Goal: Transaction & Acquisition: Obtain resource

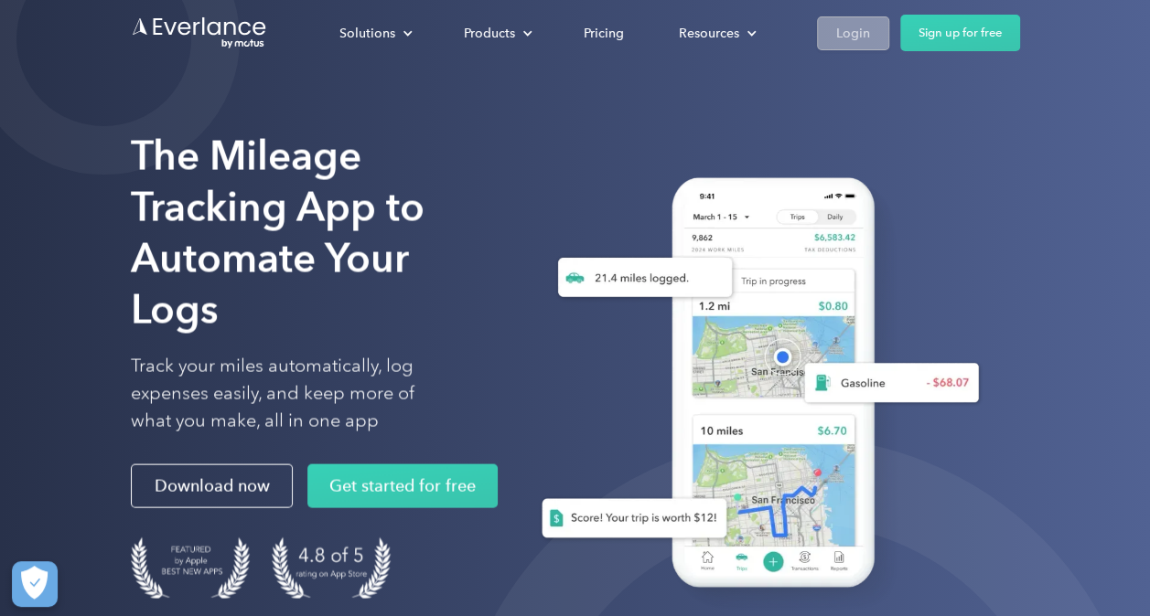
click at [841, 32] on div "Login" at bounding box center [853, 33] width 34 height 23
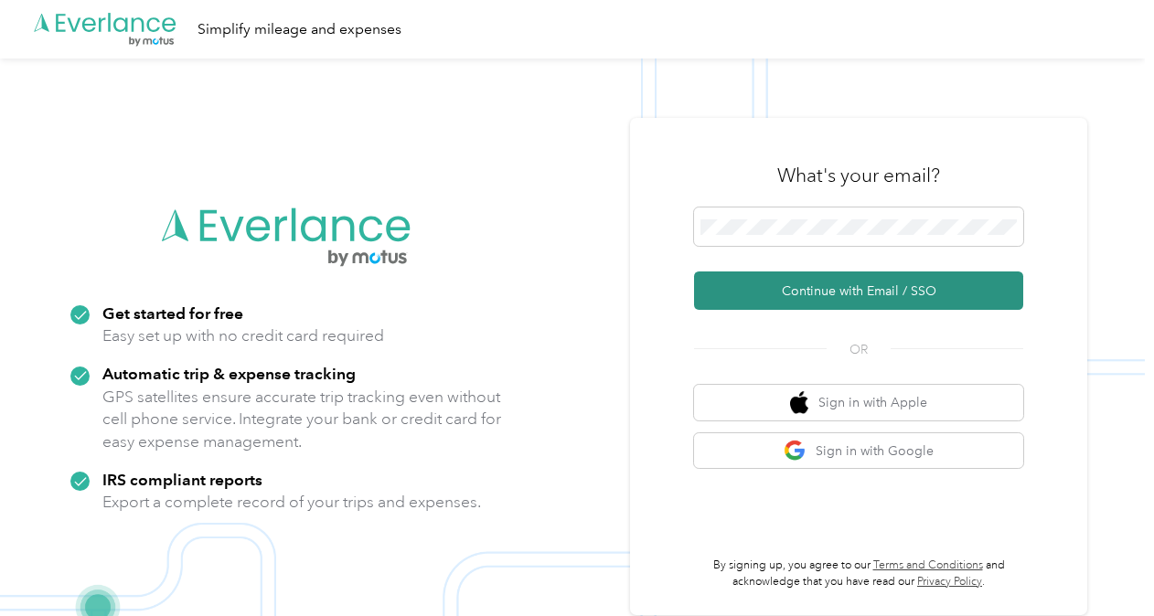
click at [787, 284] on button "Continue with Email / SSO" at bounding box center [858, 291] width 329 height 38
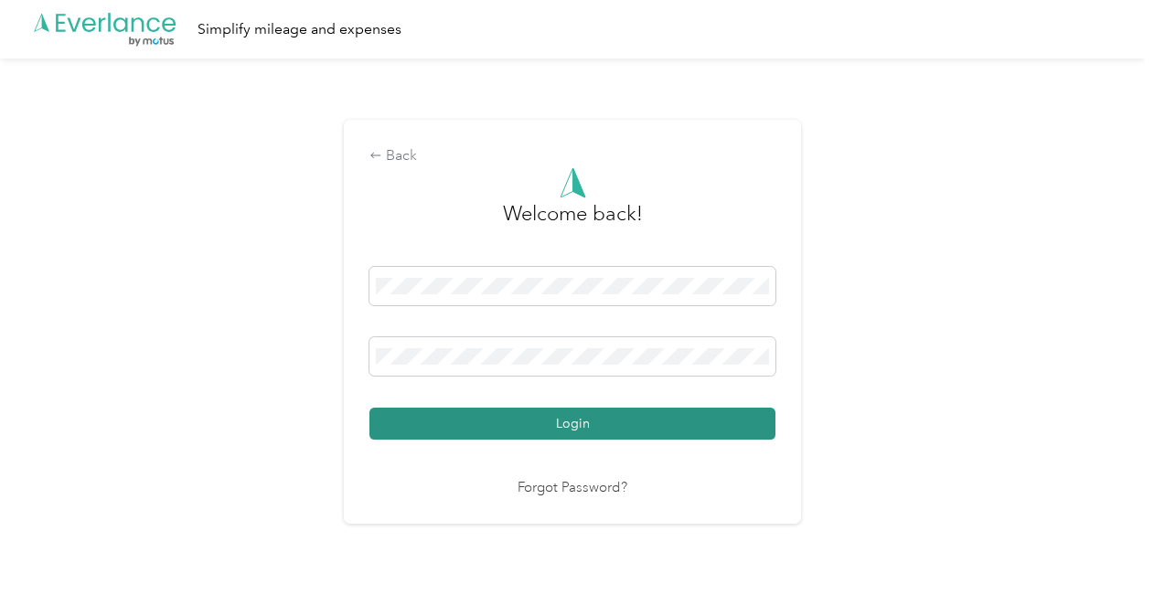
click at [547, 429] on button "Login" at bounding box center [573, 424] width 406 height 32
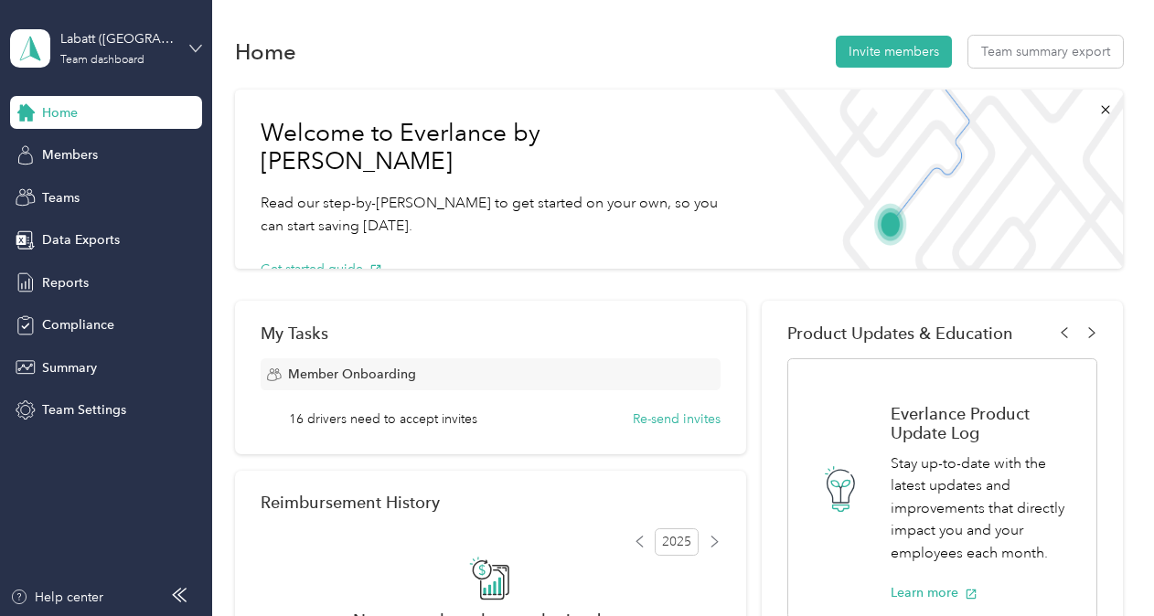
click at [191, 42] on icon at bounding box center [195, 48] width 13 height 13
click at [80, 198] on div "Team dashboard Personal dashboard Log out" at bounding box center [306, 186] width 566 height 115
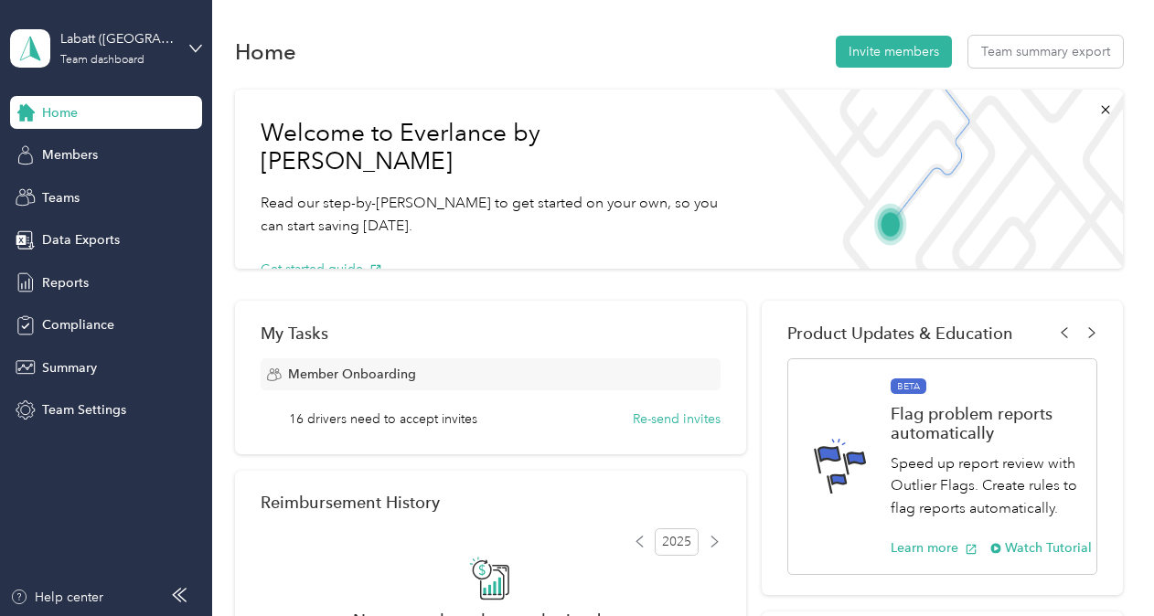
click at [187, 38] on div "Labatt ([GEOGRAPHIC_DATA]) Team dashboard" at bounding box center [106, 48] width 192 height 64
click at [82, 185] on div "Personal dashboard" at bounding box center [84, 184] width 115 height 19
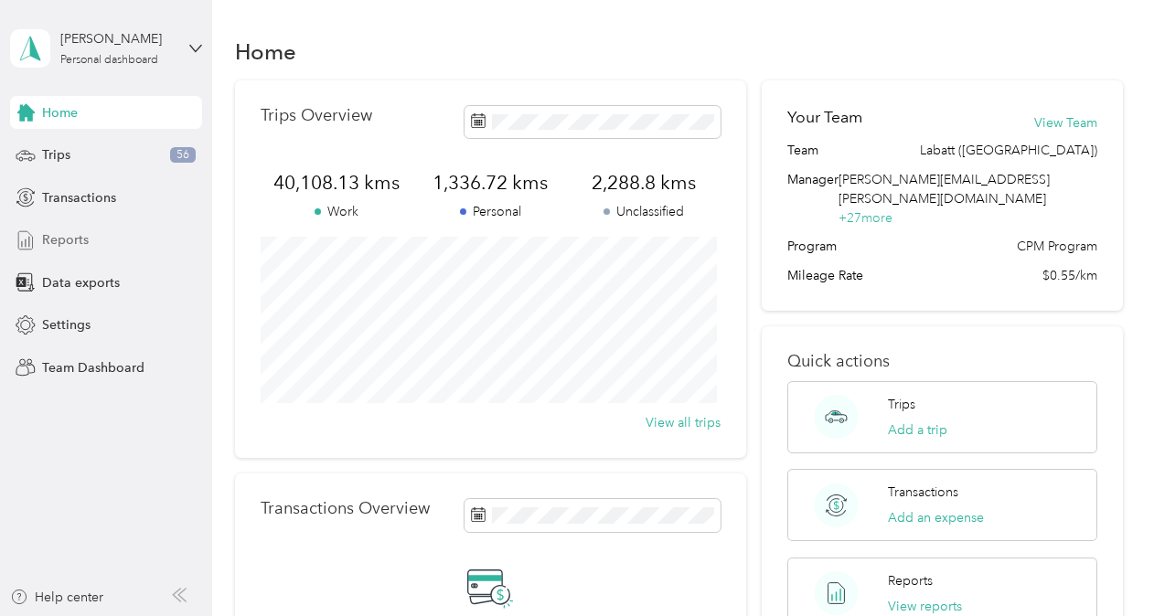
click at [71, 236] on span "Reports" at bounding box center [65, 239] width 47 height 19
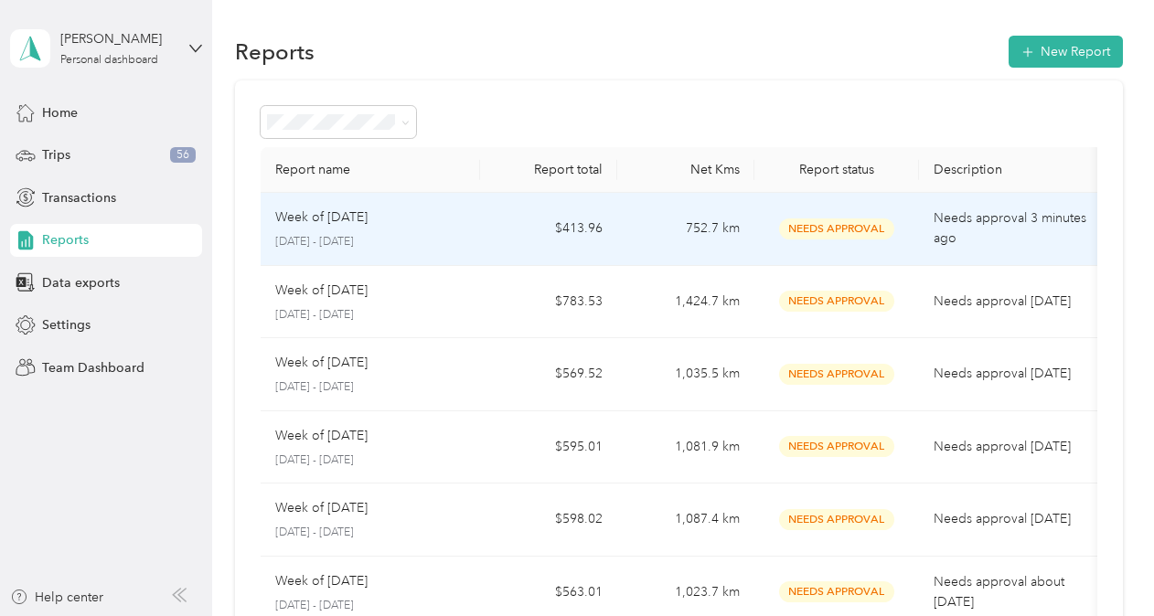
click at [388, 231] on div "Week of [DATE] [DATE] - [DATE]" at bounding box center [370, 229] width 190 height 43
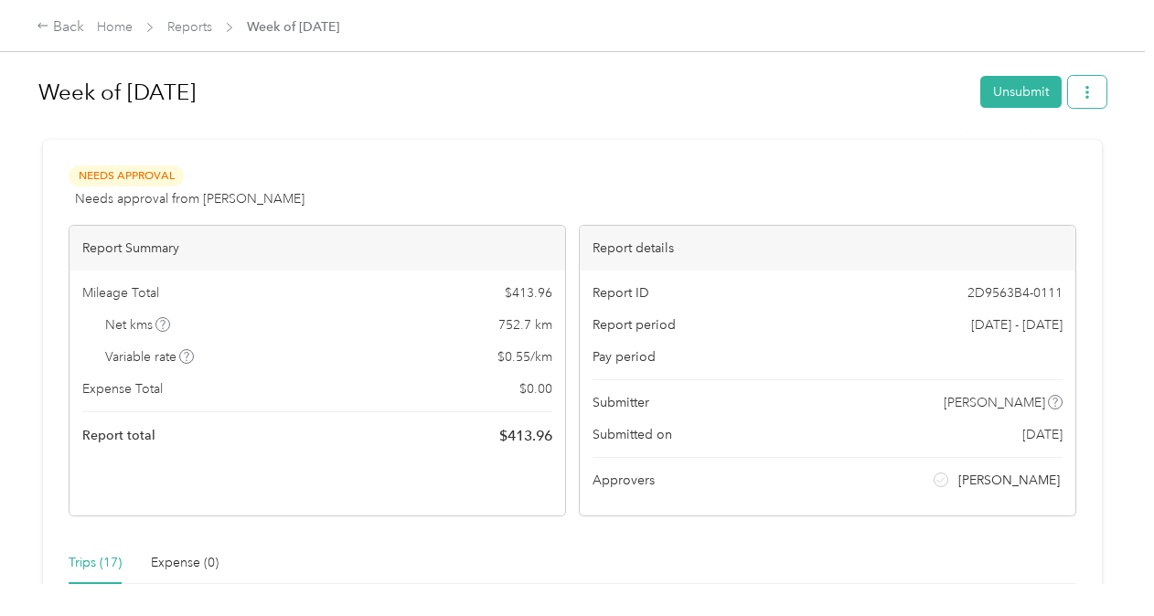
click at [1086, 97] on icon "button" at bounding box center [1088, 92] width 4 height 13
click at [1034, 166] on span "Download" at bounding box center [1031, 158] width 60 height 19
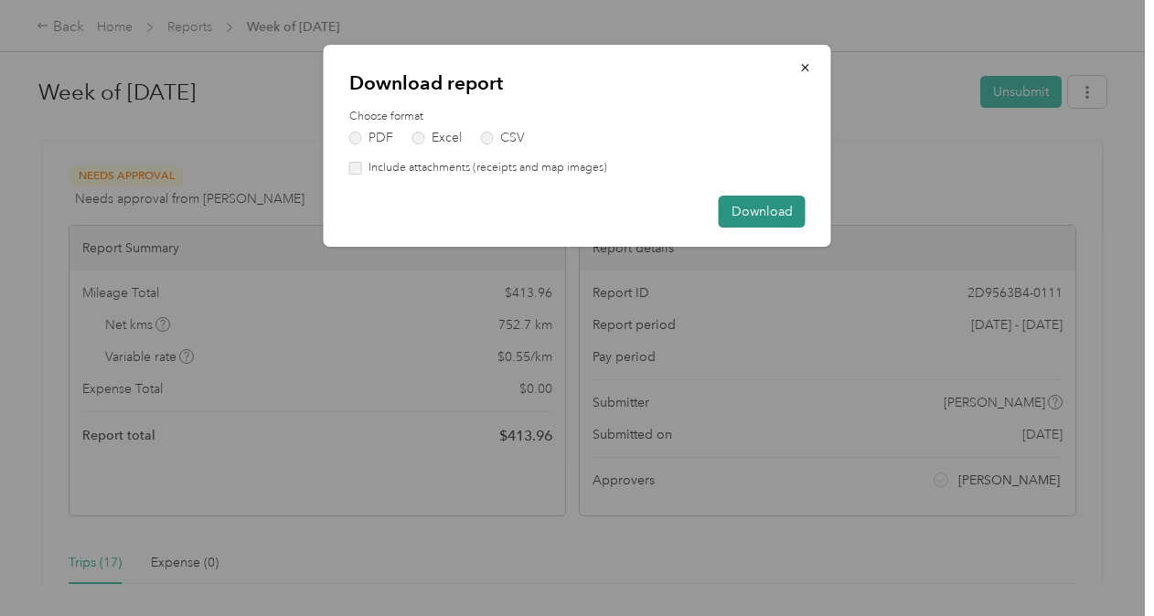
click at [766, 218] on button "Download" at bounding box center [762, 212] width 87 height 32
